Goal: Information Seeking & Learning: Learn about a topic

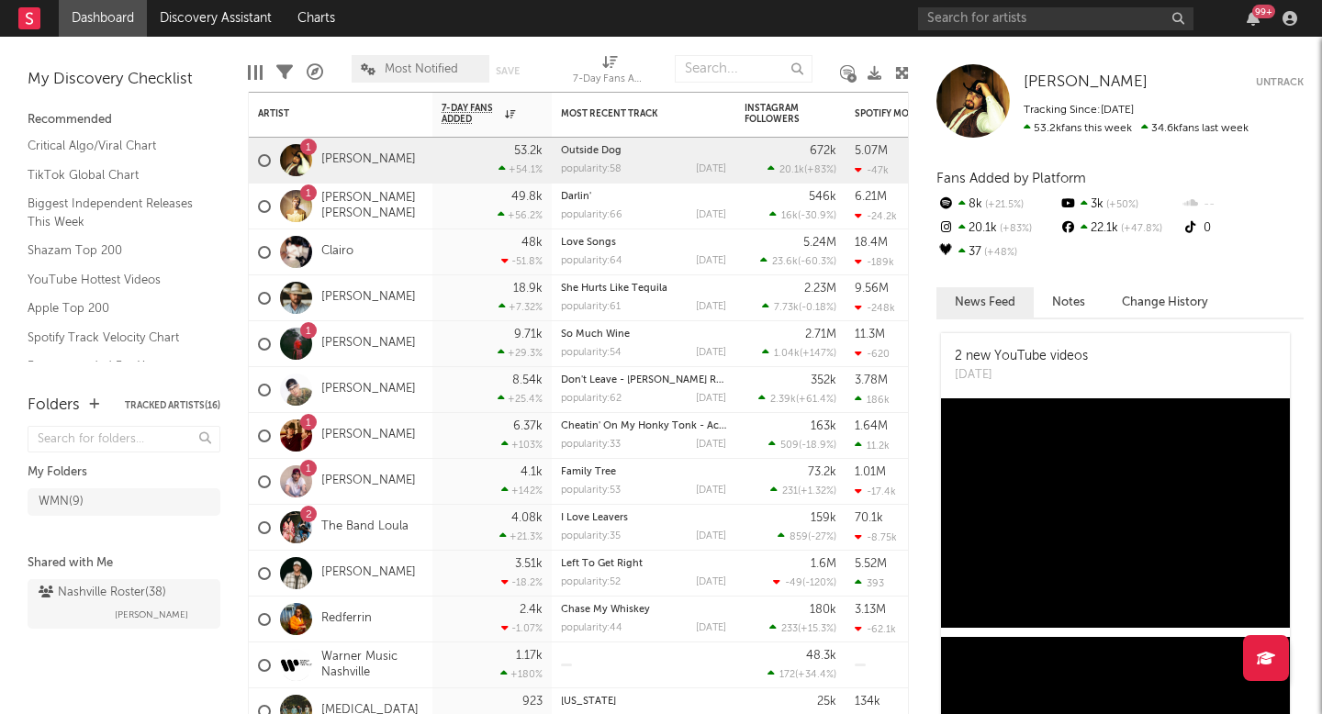
click at [365, 160] on link "[PERSON_NAME]" at bounding box center [368, 160] width 95 height 16
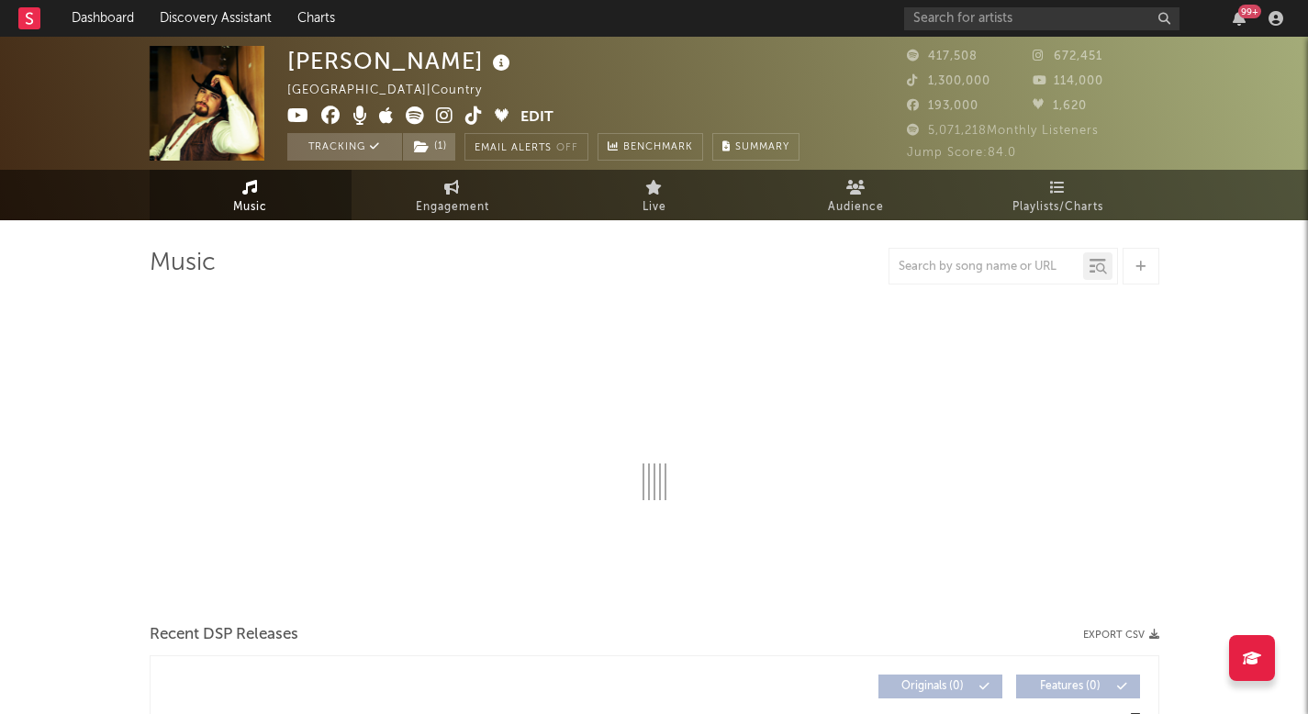
select select "6m"
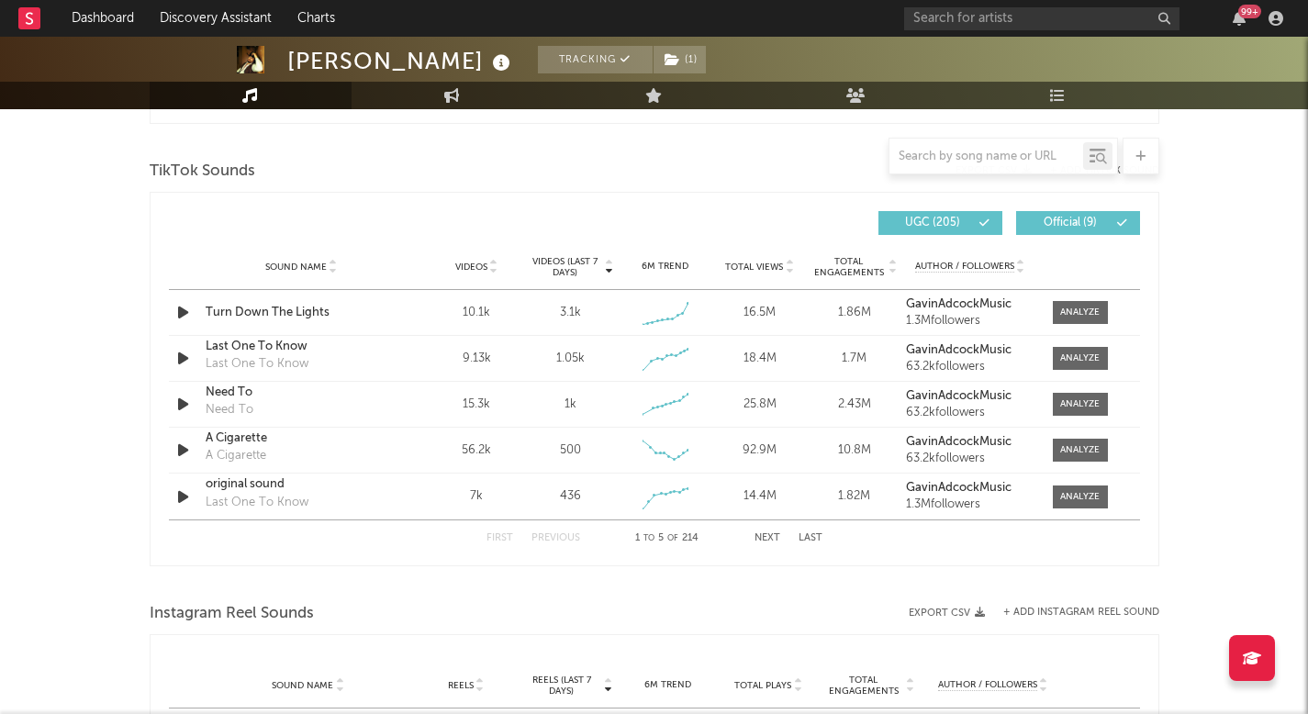
scroll to position [1205, 0]
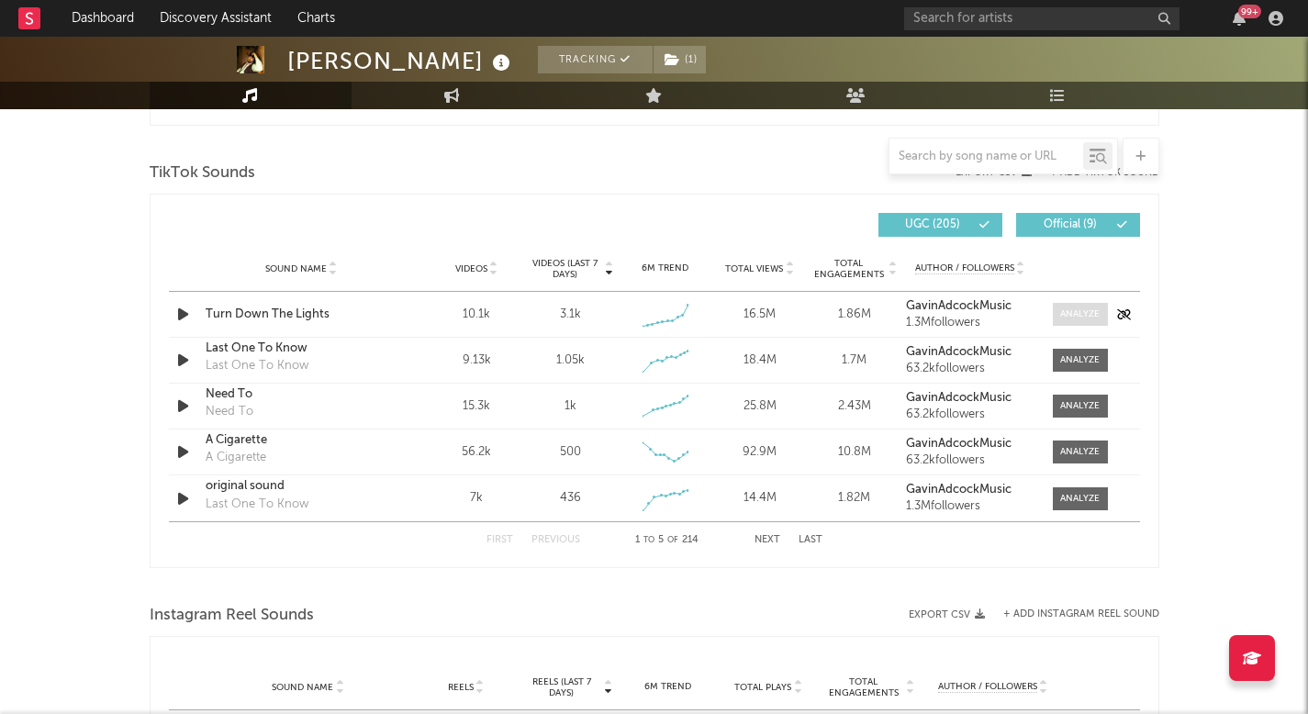
click at [1080, 314] on div at bounding box center [1079, 315] width 39 height 14
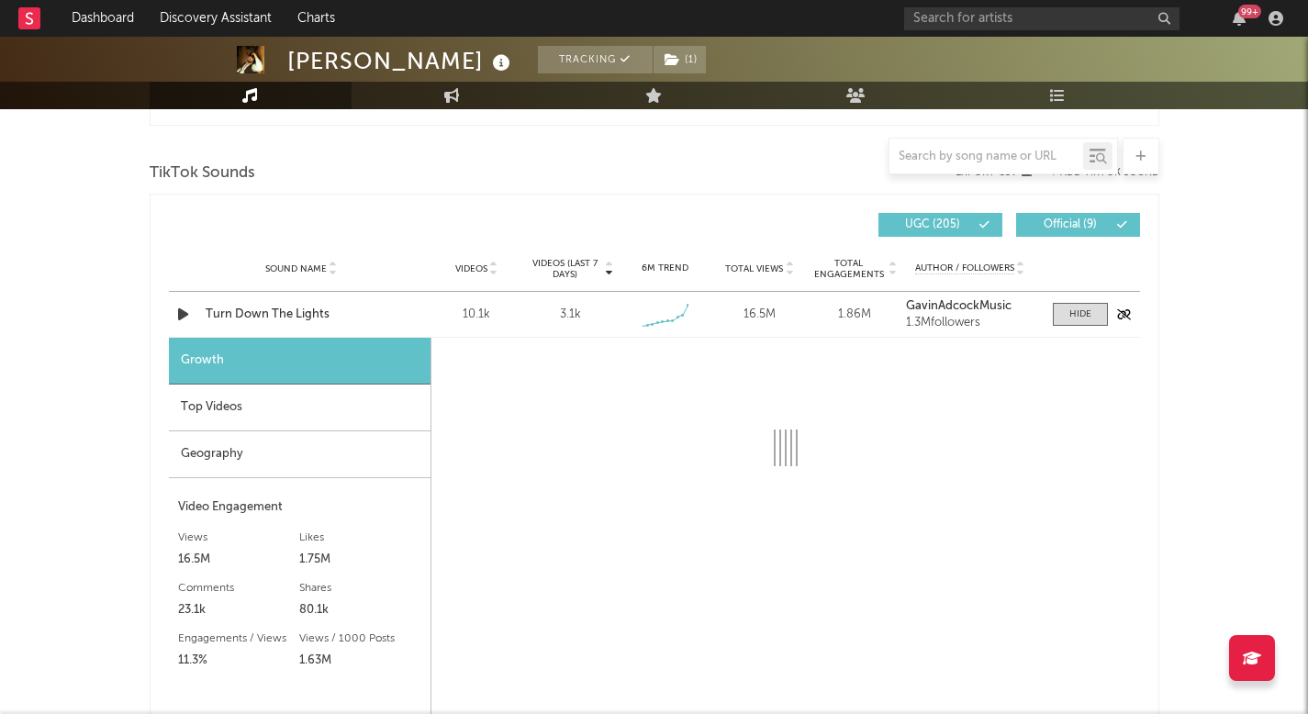
select select "1w"
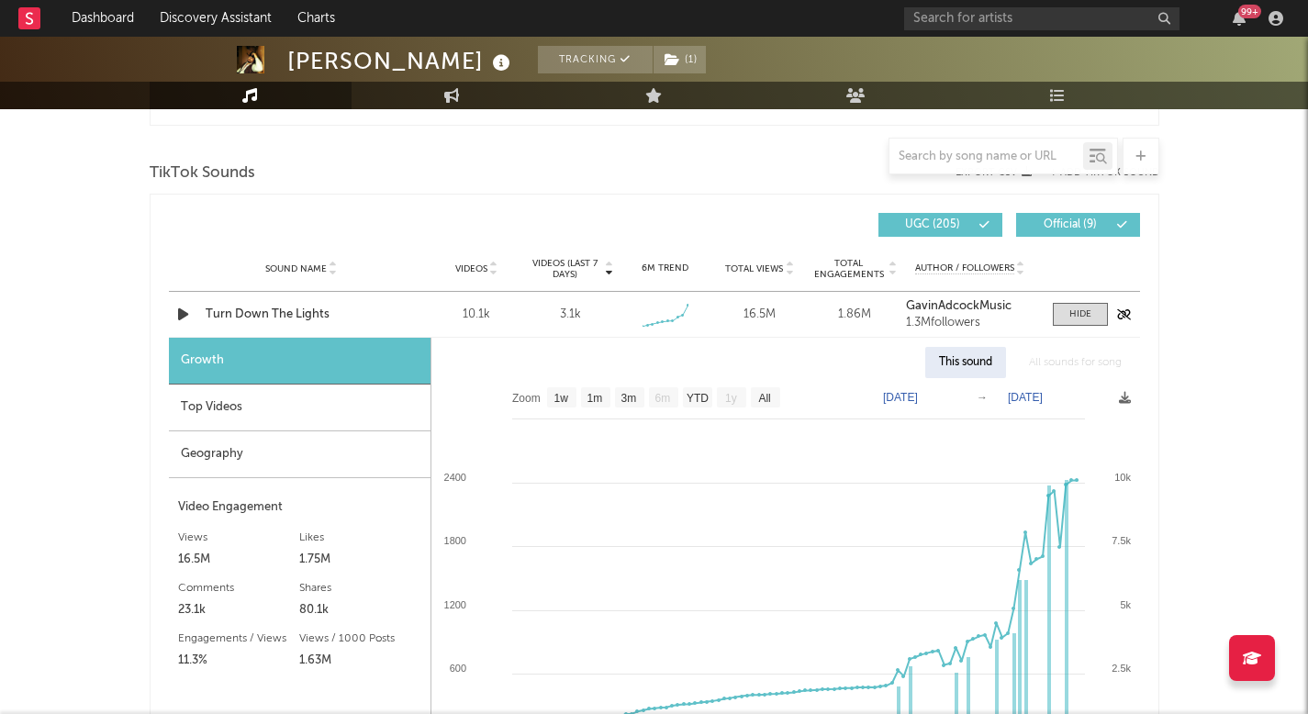
click at [320, 324] on div "Sound Name Turn Down The Lights Videos 10.1k Videos (last 7 days) 3.1k Weekly G…" at bounding box center [654, 314] width 971 height 45
click at [310, 312] on div "Turn Down The Lights" at bounding box center [302, 315] width 192 height 18
